Goal: Find specific page/section: Find specific page/section

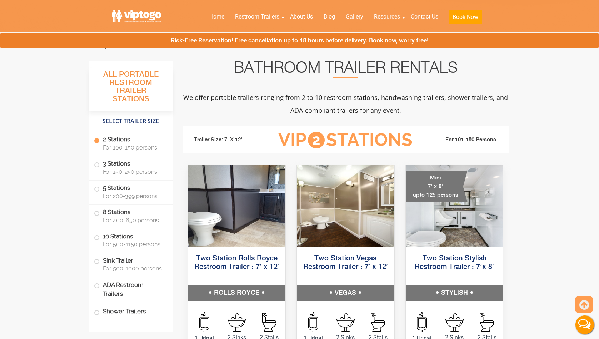
scroll to position [306, 0]
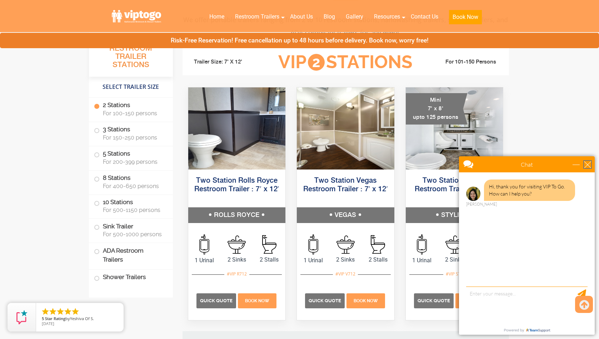
click at [585, 162] on div "close" at bounding box center [587, 164] width 7 height 7
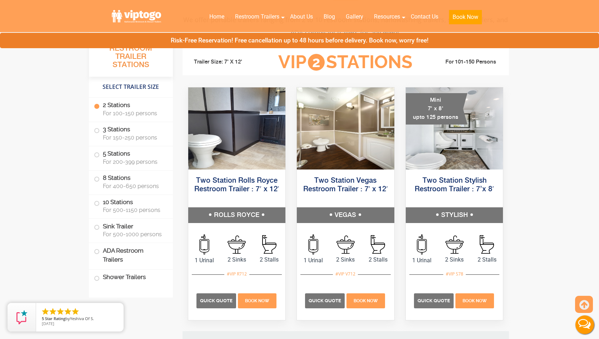
scroll to position [0, 0]
click at [97, 255] on label "ADA Restroom Trailers" at bounding box center [131, 255] width 74 height 24
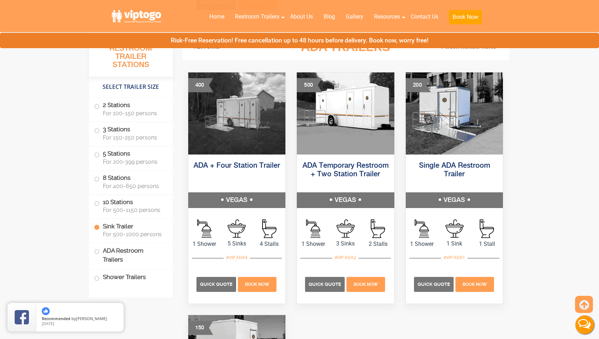
scroll to position [2172, 0]
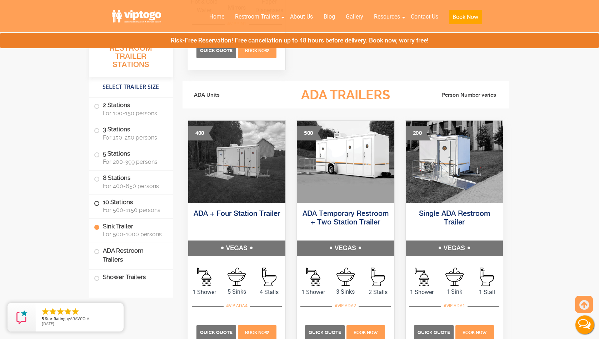
click at [95, 204] on span at bounding box center [96, 203] width 3 height 3
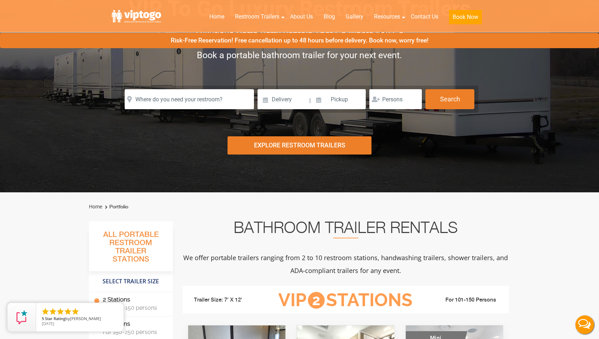
scroll to position [0, 0]
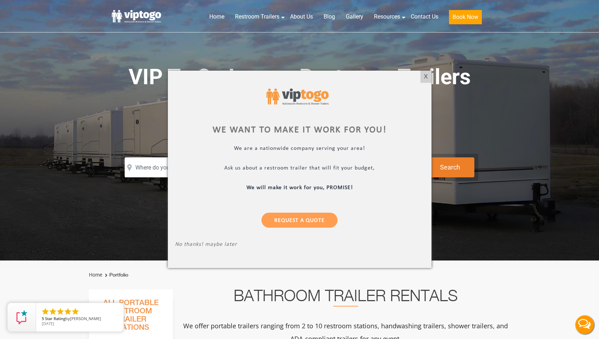
click at [431, 76] on div at bounding box center [299, 169] width 599 height 339
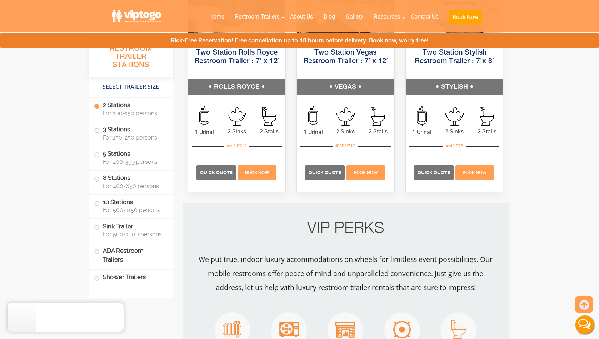
scroll to position [440, 0]
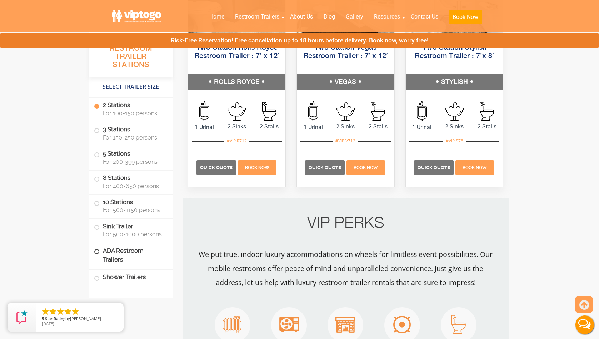
click at [111, 256] on label "ADA Restroom Trailers" at bounding box center [131, 255] width 74 height 24
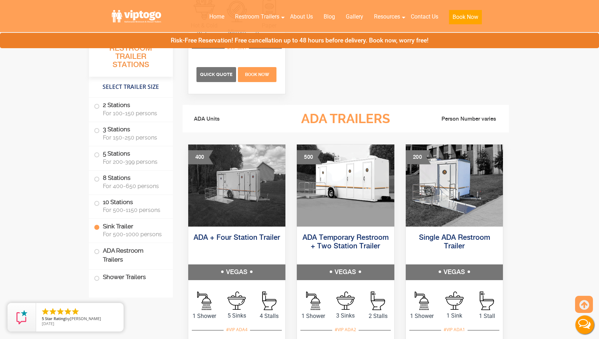
scroll to position [2180, 0]
